Goal: Task Accomplishment & Management: Manage account settings

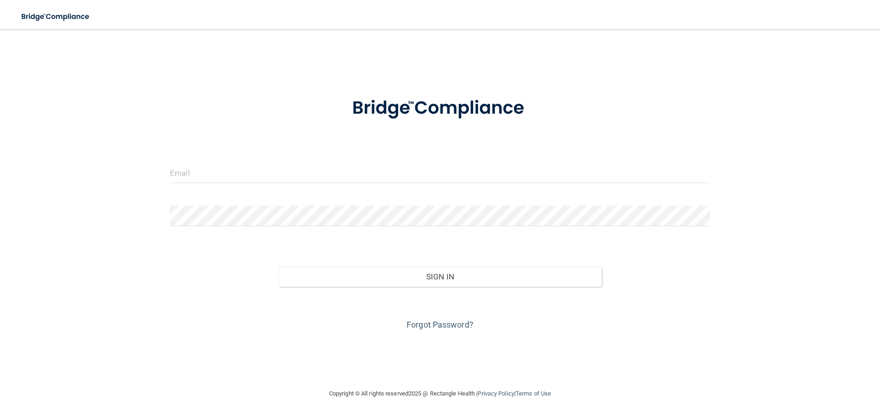
drag, startPoint x: 337, startPoint y: 155, endPoint x: 291, endPoint y: 180, distance: 53.1
click at [337, 155] on form "Invalid email/password. You don't have permission to access that page. Sign In …" at bounding box center [440, 208] width 540 height 248
click at [291, 180] on input "email" at bounding box center [440, 172] width 540 height 21
type input "[PERSON_NAME][EMAIL_ADDRESS][PERSON_NAME][DOMAIN_NAME]"
click at [419, 229] on div at bounding box center [440, 219] width 554 height 28
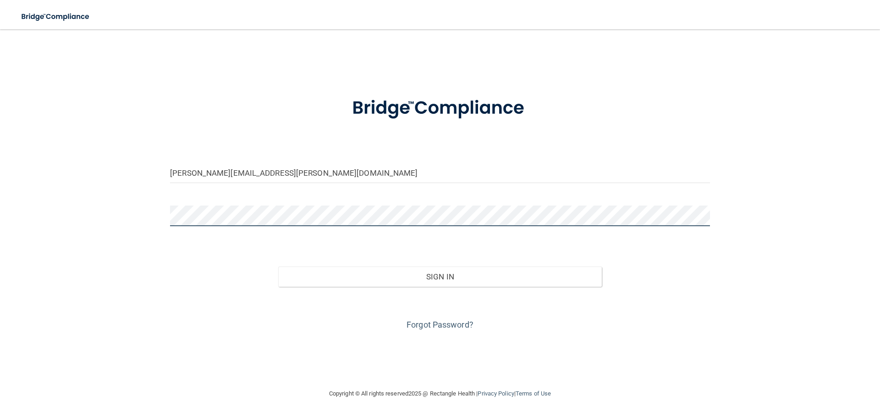
click at [278, 266] on button "Sign In" at bounding box center [440, 276] width 324 height 20
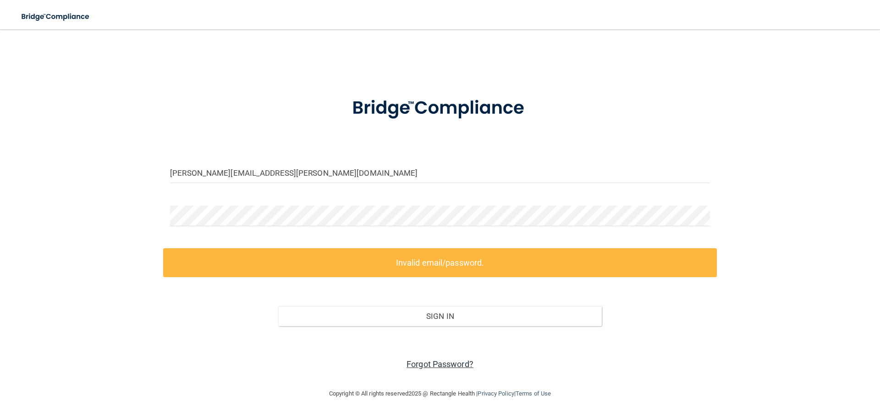
click at [419, 364] on link "Forgot Password?" at bounding box center [440, 364] width 67 height 10
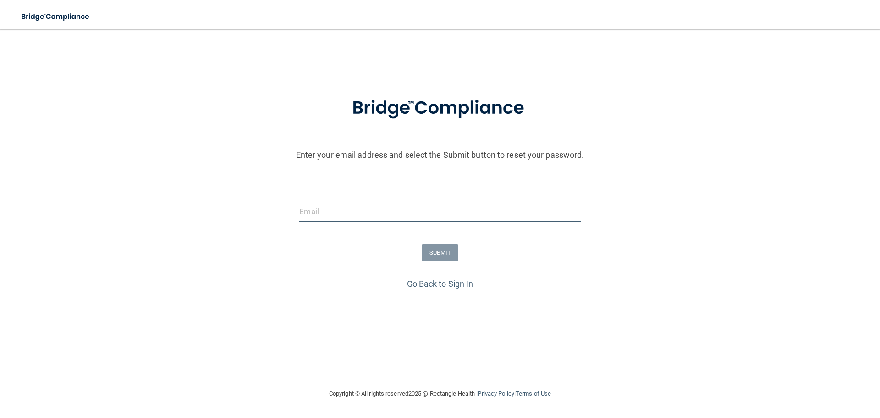
click at [346, 213] on input "email" at bounding box center [439, 211] width 281 height 21
type input "[PERSON_NAME][EMAIL_ADDRESS][PERSON_NAME][DOMAIN_NAME]"
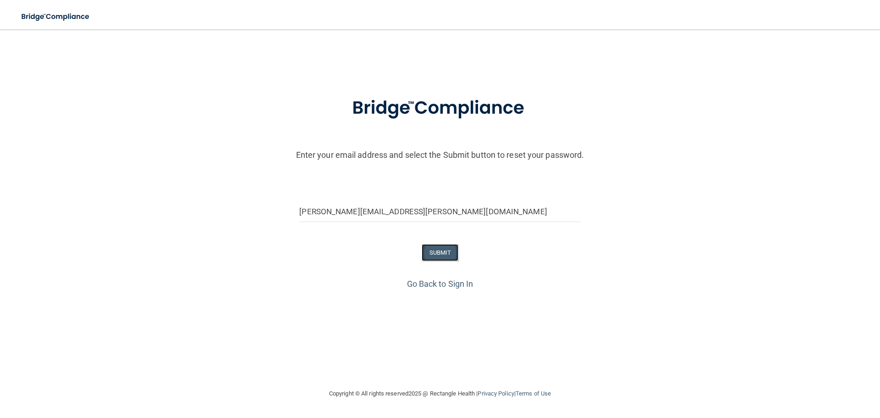
click at [453, 249] on button "SUBMIT" at bounding box center [440, 252] width 37 height 17
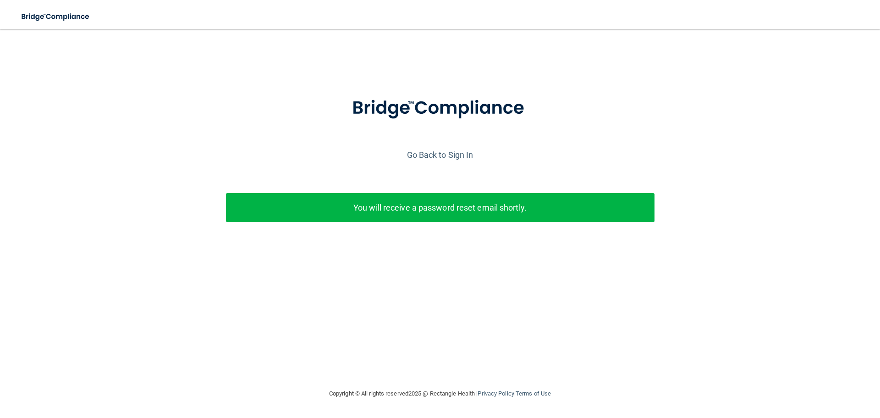
click at [304, 199] on div "You will receive a password reset email shortly." at bounding box center [440, 207] width 429 height 29
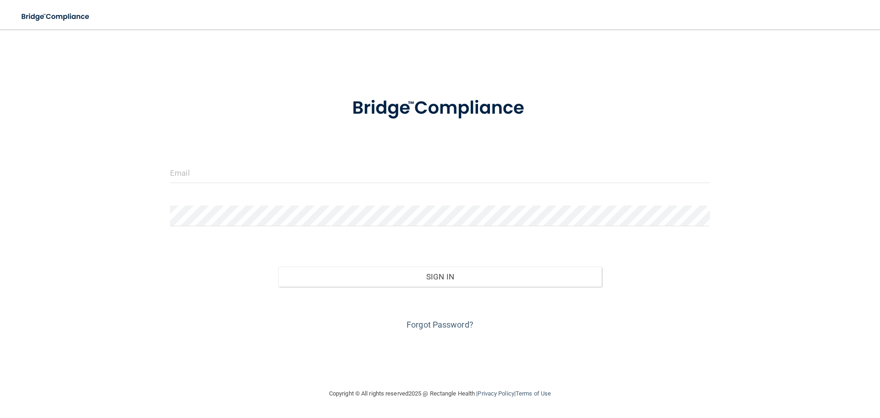
drag, startPoint x: 294, startPoint y: 125, endPoint x: 283, endPoint y: 149, distance: 26.0
click at [294, 125] on div at bounding box center [440, 108] width 554 height 48
drag, startPoint x: 237, startPoint y: 186, endPoint x: 238, endPoint y: 176, distance: 9.7
click at [238, 182] on div at bounding box center [440, 176] width 554 height 28
click at [238, 175] on input "email" at bounding box center [440, 172] width 540 height 21
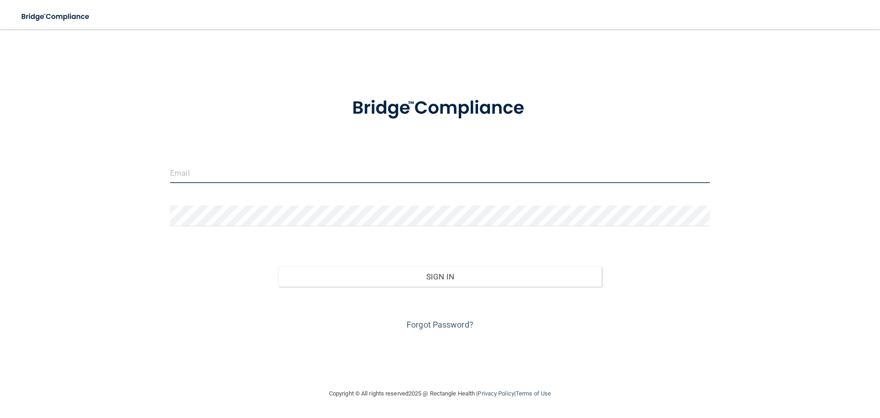
type input "moses.lang@bebright.com"
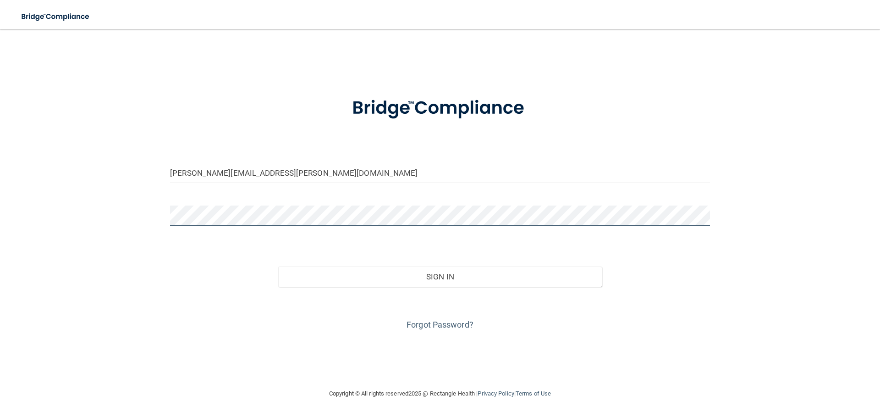
click at [278, 266] on button "Sign In" at bounding box center [440, 276] width 324 height 20
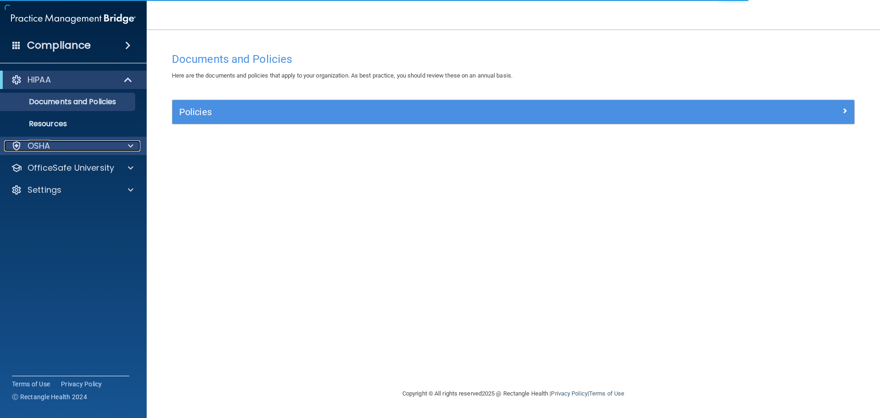
click at [86, 143] on div "OSHA" at bounding box center [61, 145] width 114 height 11
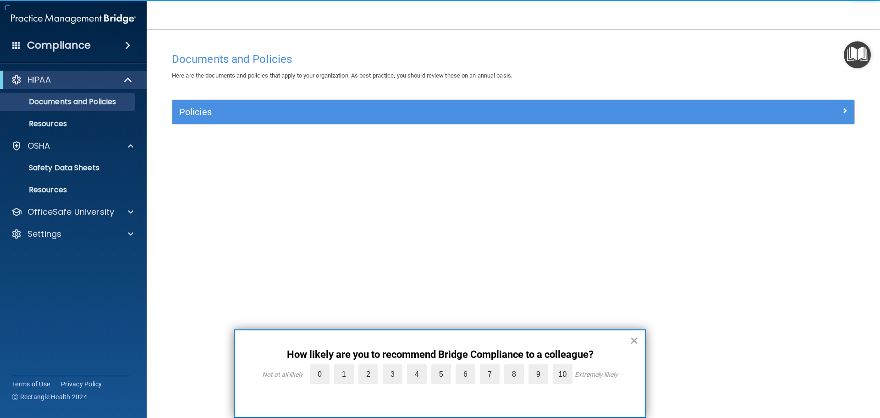
click at [308, 131] on div "Policies Select All (Unselect 0) Unselect All Print Selected (0) Acceptable Use…" at bounding box center [513, 116] width 697 height 35
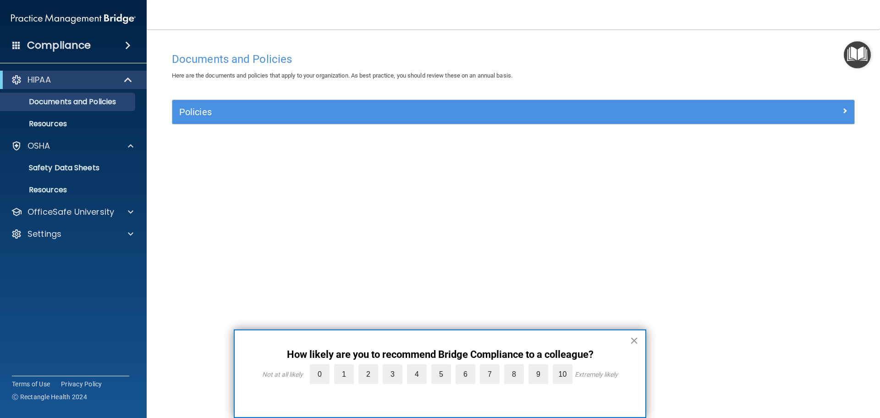
click at [633, 345] on button "×" at bounding box center [634, 340] width 9 height 15
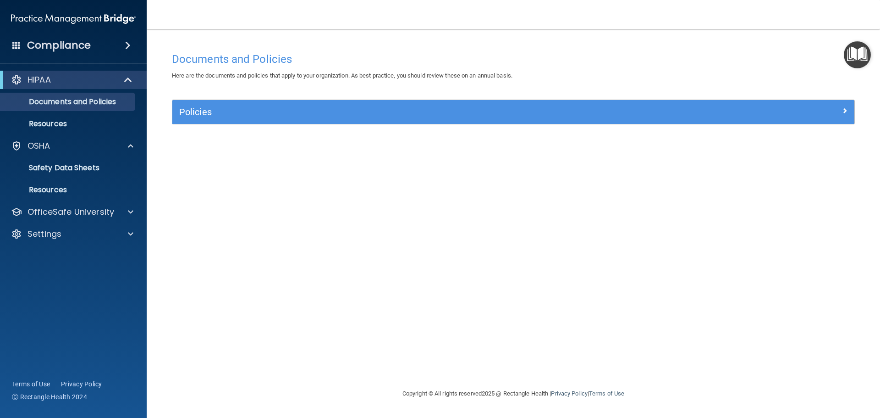
click at [714, 238] on div "Documents and Policies Here are the documents and policies that apply to your o…" at bounding box center [513, 218] width 697 height 340
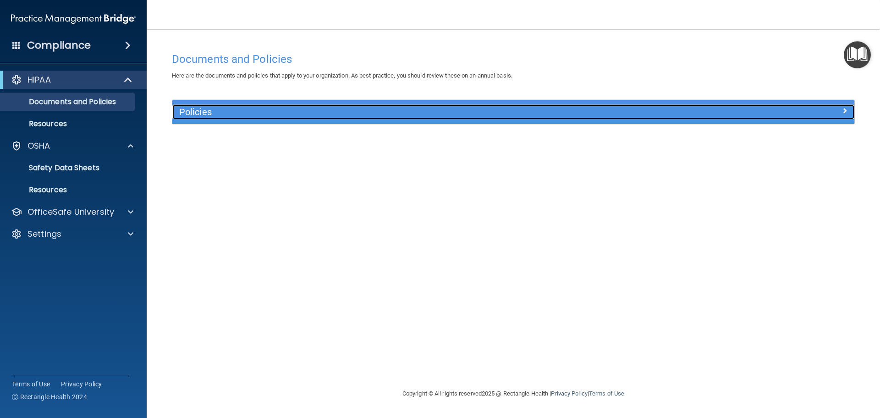
click at [841, 116] on div at bounding box center [769, 110] width 171 height 11
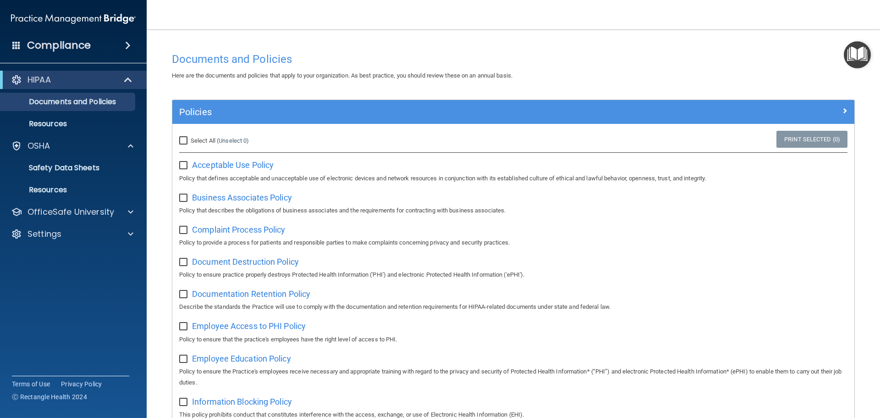
click at [304, 140] on div "Select All (Unselect 0) Unselect All" at bounding box center [286, 140] width 214 height 11
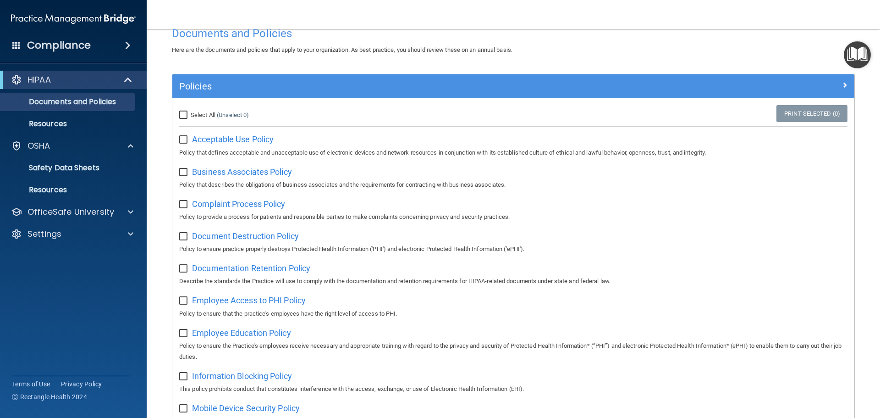
scroll to position [46, 0]
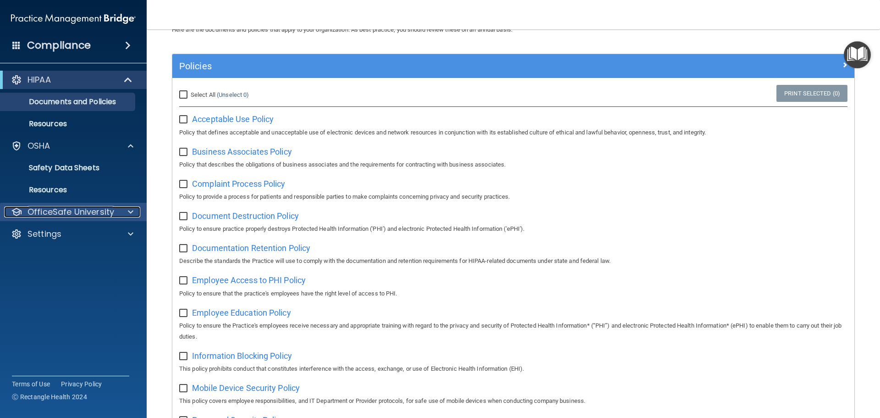
click at [97, 209] on p "OfficeSafe University" at bounding box center [71, 211] width 87 height 11
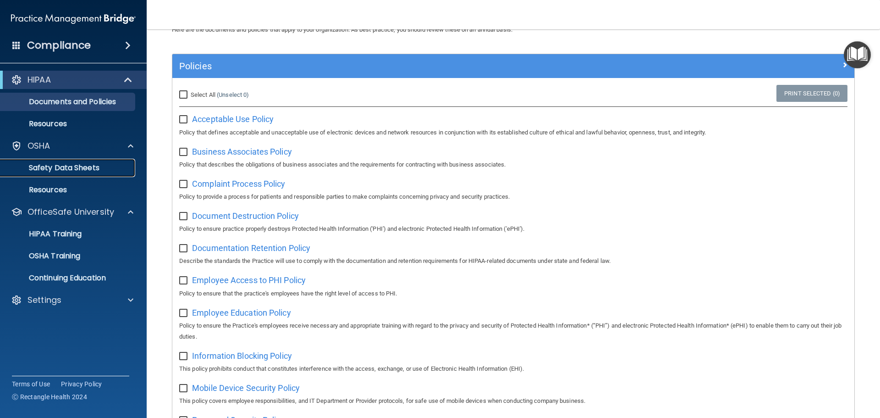
click at [61, 168] on p "Safety Data Sheets" at bounding box center [68, 167] width 125 height 9
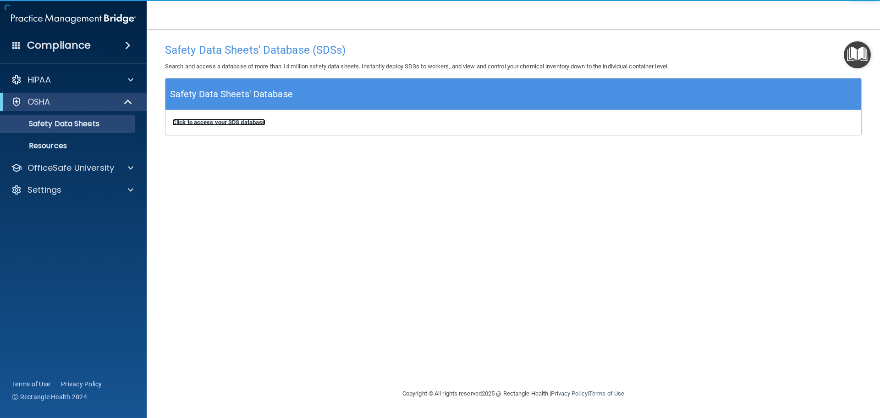
click at [243, 124] on b "Click to access your SDS database" at bounding box center [218, 122] width 93 height 7
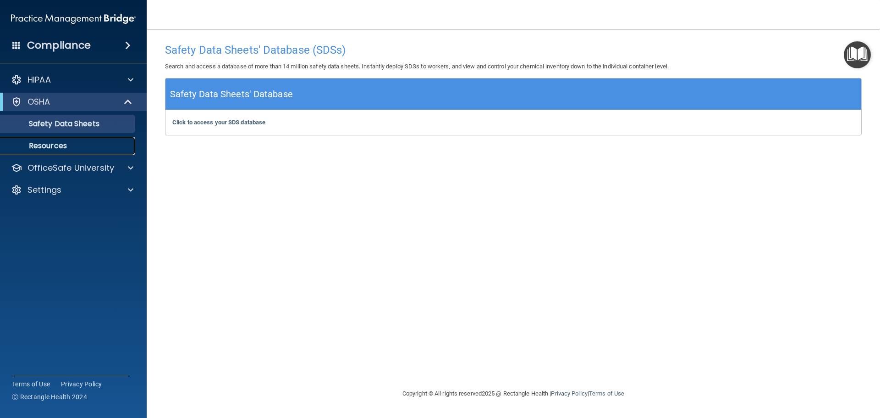
click at [58, 142] on p "Resources" at bounding box center [68, 145] width 125 height 9
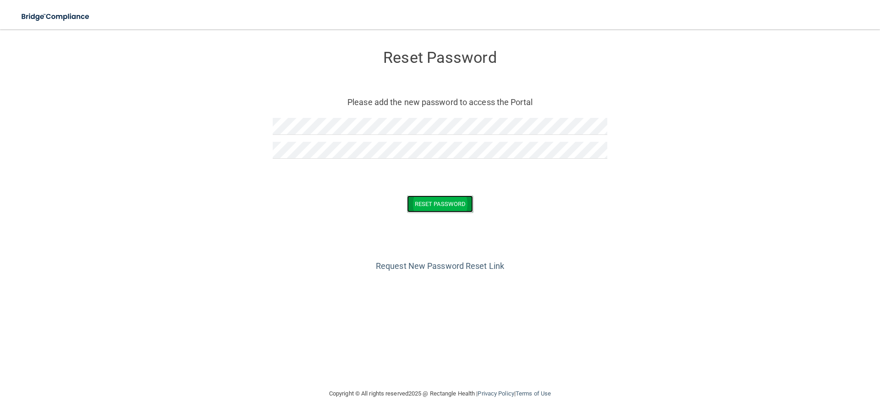
click at [445, 205] on button "Reset Password" at bounding box center [440, 203] width 66 height 17
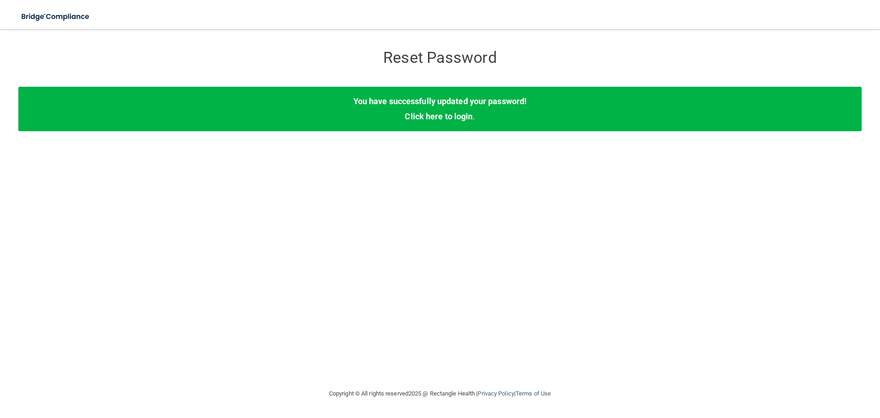
click at [541, 171] on div "Reset Password Reset Password You have successfully updated your password! Clic…" at bounding box center [440, 209] width 844 height 340
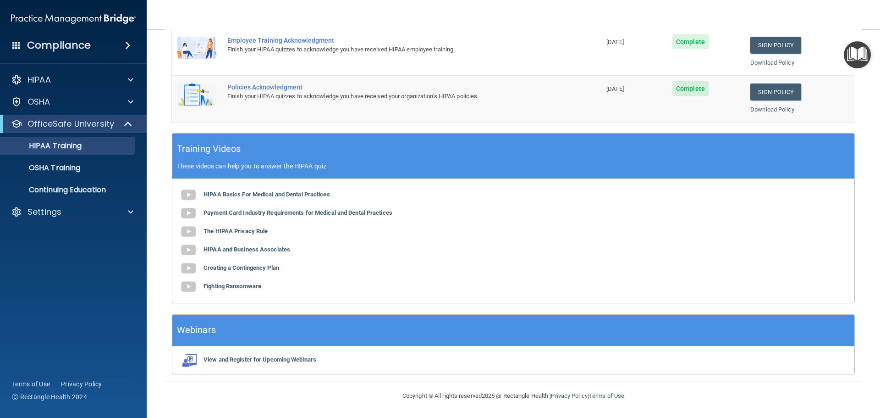
scroll to position [44, 0]
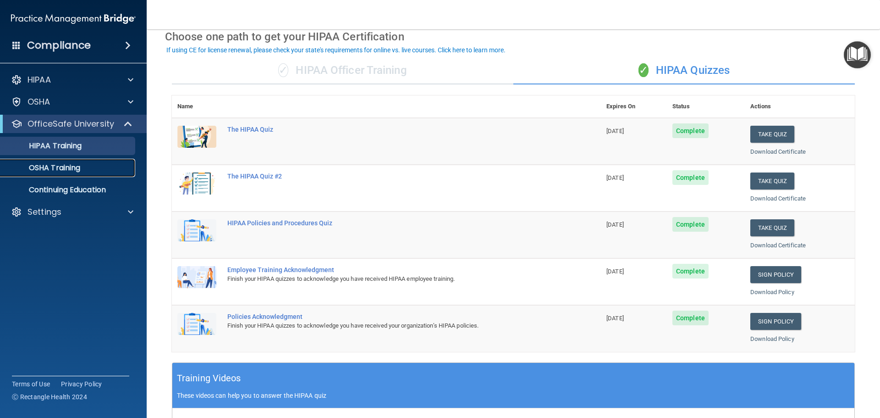
click at [50, 166] on p "OSHA Training" at bounding box center [43, 167] width 74 height 9
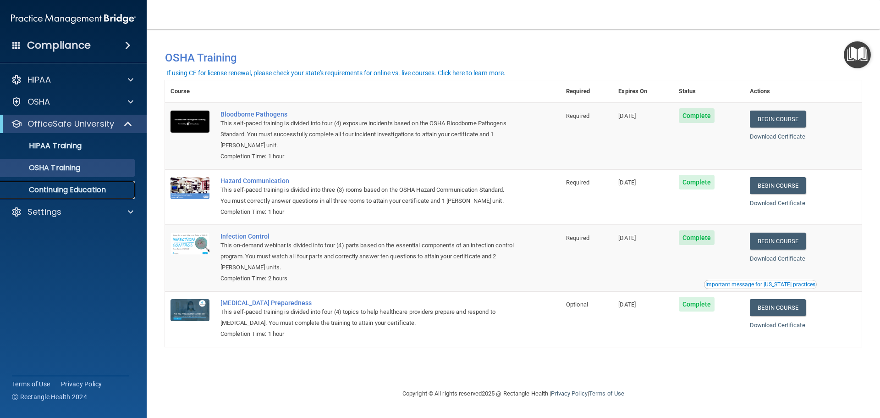
click at [62, 185] on p "Continuing Education" at bounding box center [68, 189] width 125 height 9
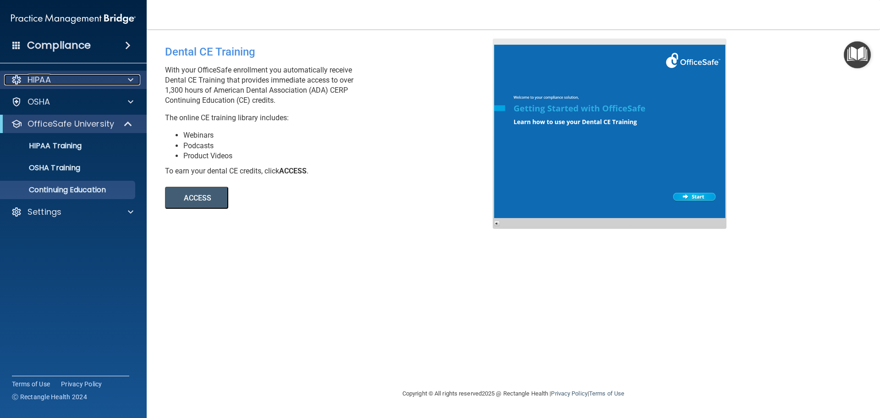
click at [54, 84] on div "HIPAA" at bounding box center [61, 79] width 114 height 11
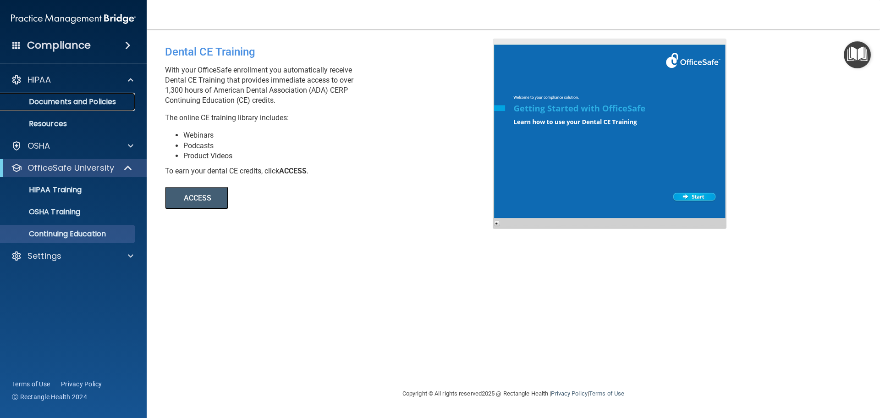
click at [57, 99] on p "Documents and Policies" at bounding box center [68, 101] width 125 height 9
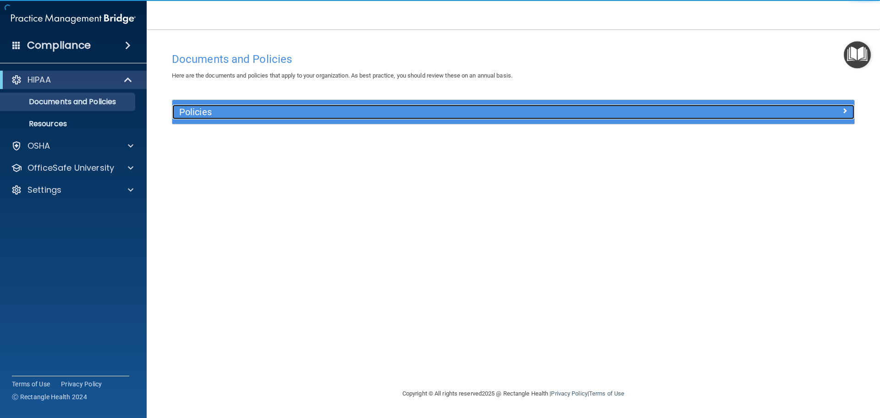
click at [247, 108] on h5 "Policies" at bounding box center [428, 112] width 498 height 10
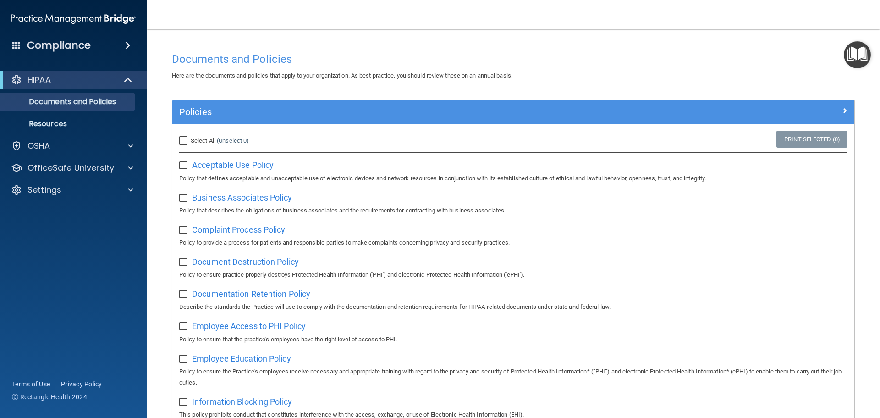
click at [180, 168] on input "checkbox" at bounding box center [184, 165] width 11 height 7
checkbox input "true"
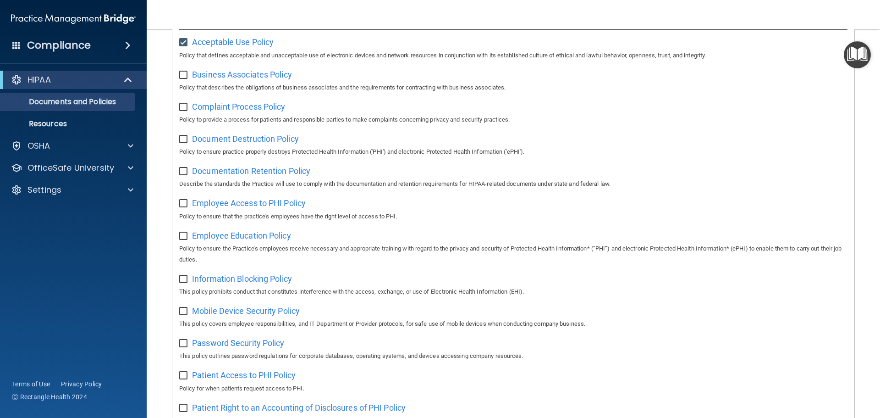
scroll to position [46, 0]
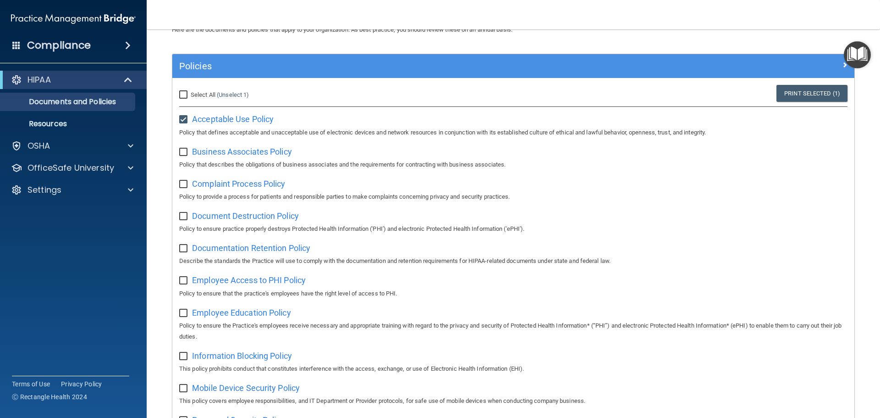
click at [35, 232] on accordion "HIPAA Documents and Policies Report an Incident Business Associates Emergency P…" at bounding box center [73, 183] width 147 height 232
click at [136, 144] on div at bounding box center [129, 145] width 23 height 11
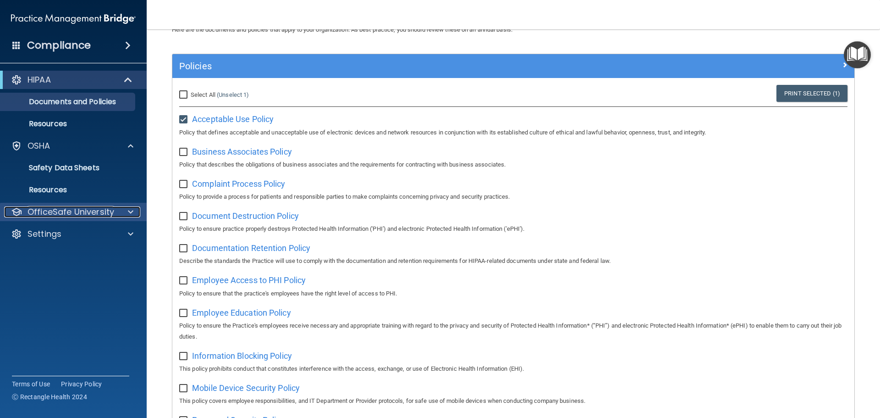
click at [84, 215] on p "OfficeSafe University" at bounding box center [71, 211] width 87 height 11
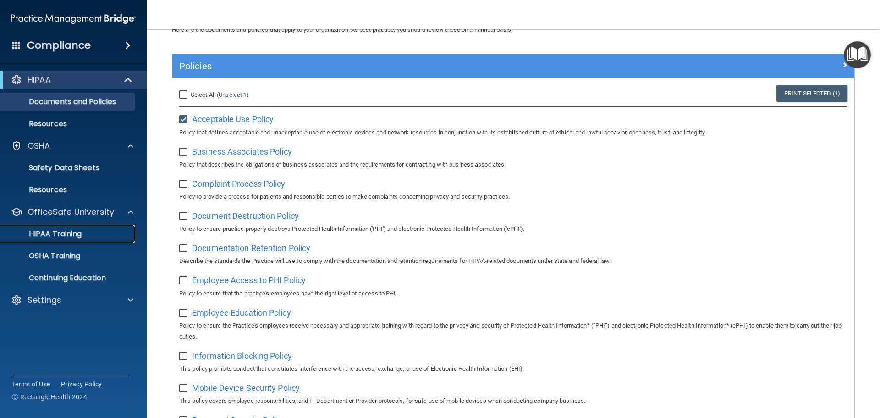
click at [72, 232] on p "HIPAA Training" at bounding box center [44, 233] width 76 height 9
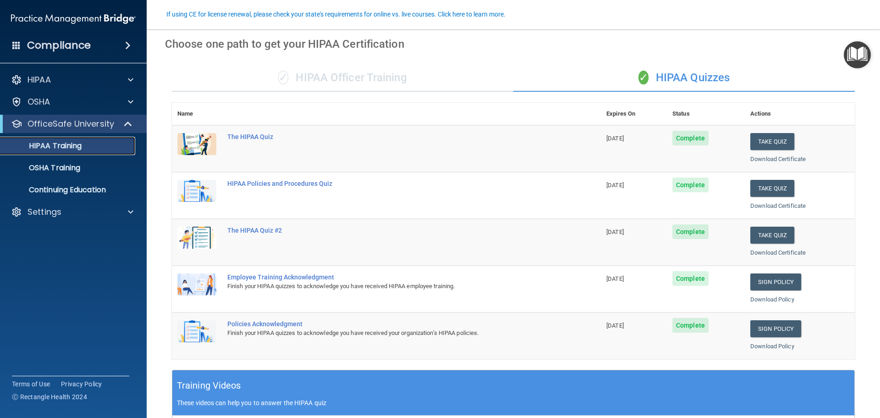
scroll to position [92, 0]
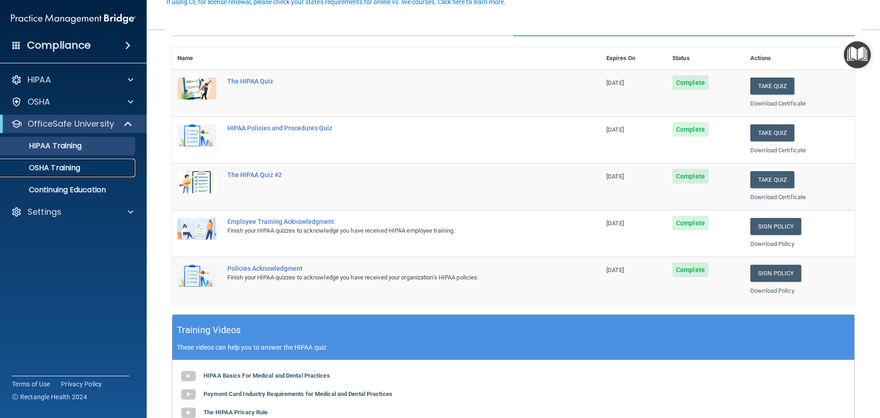
click at [68, 171] on p "OSHA Training" at bounding box center [43, 167] width 74 height 9
